Goal: Find specific page/section: Find specific page/section

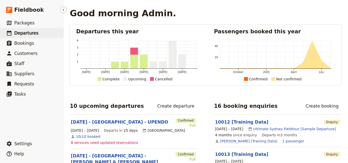
click at [7, 31] on icon at bounding box center [9, 33] width 6 height 6
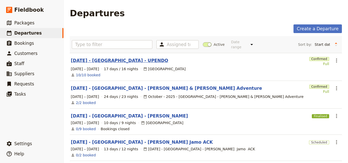
click at [99, 58] on link "[DATE] - [GEOGRAPHIC_DATA] - UPENDO" at bounding box center [119, 61] width 97 height 6
